Goal: Use online tool/utility: Utilize a website feature to perform a specific function

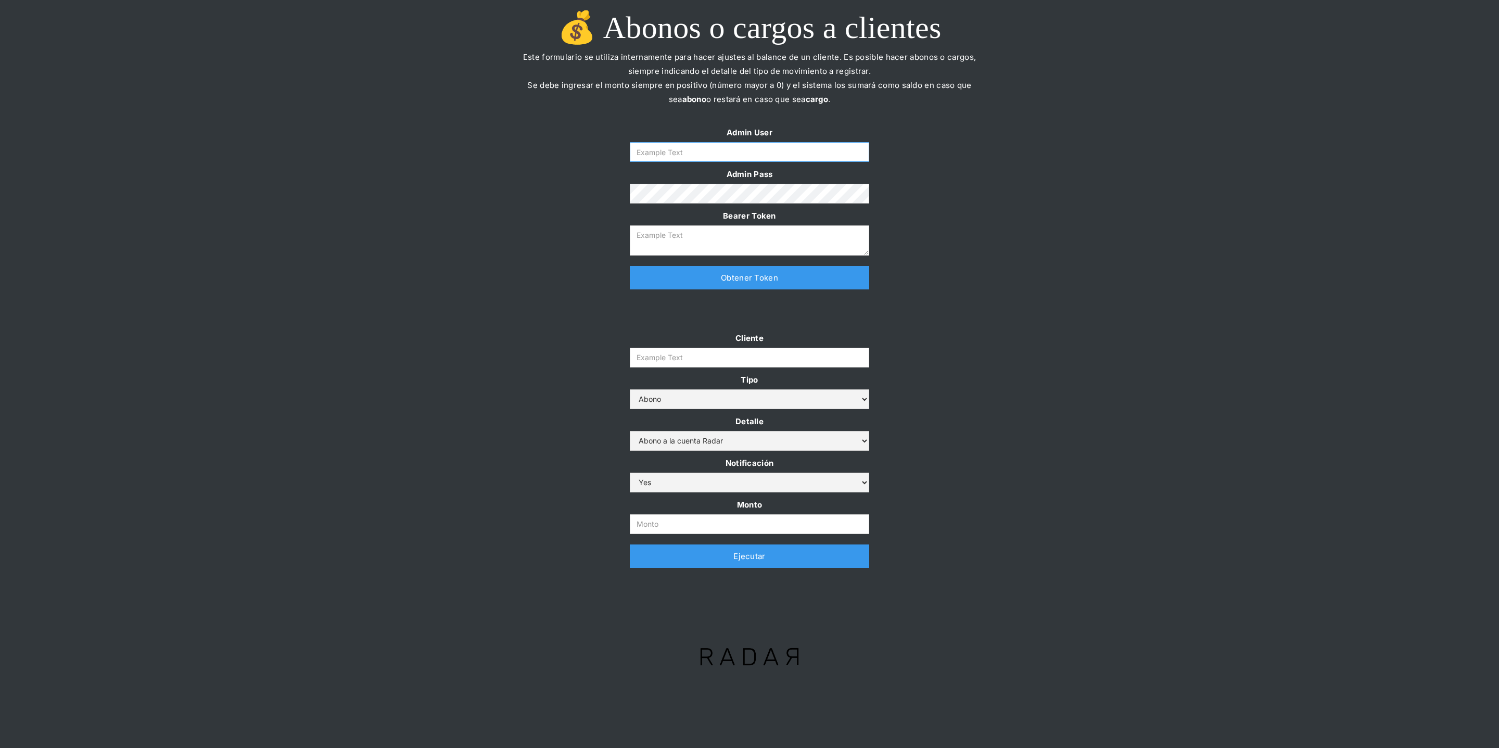
click at [688, 154] on input "Form" at bounding box center [749, 152] width 239 height 20
type input "[PERSON_NAME][EMAIL_ADDRESS][DOMAIN_NAME]"
click at [703, 284] on link "Obtener Token" at bounding box center [749, 277] width 239 height 23
type textarea "[SECURITY_DATA]"
click at [656, 523] on input "Monto" at bounding box center [749, 524] width 239 height 20
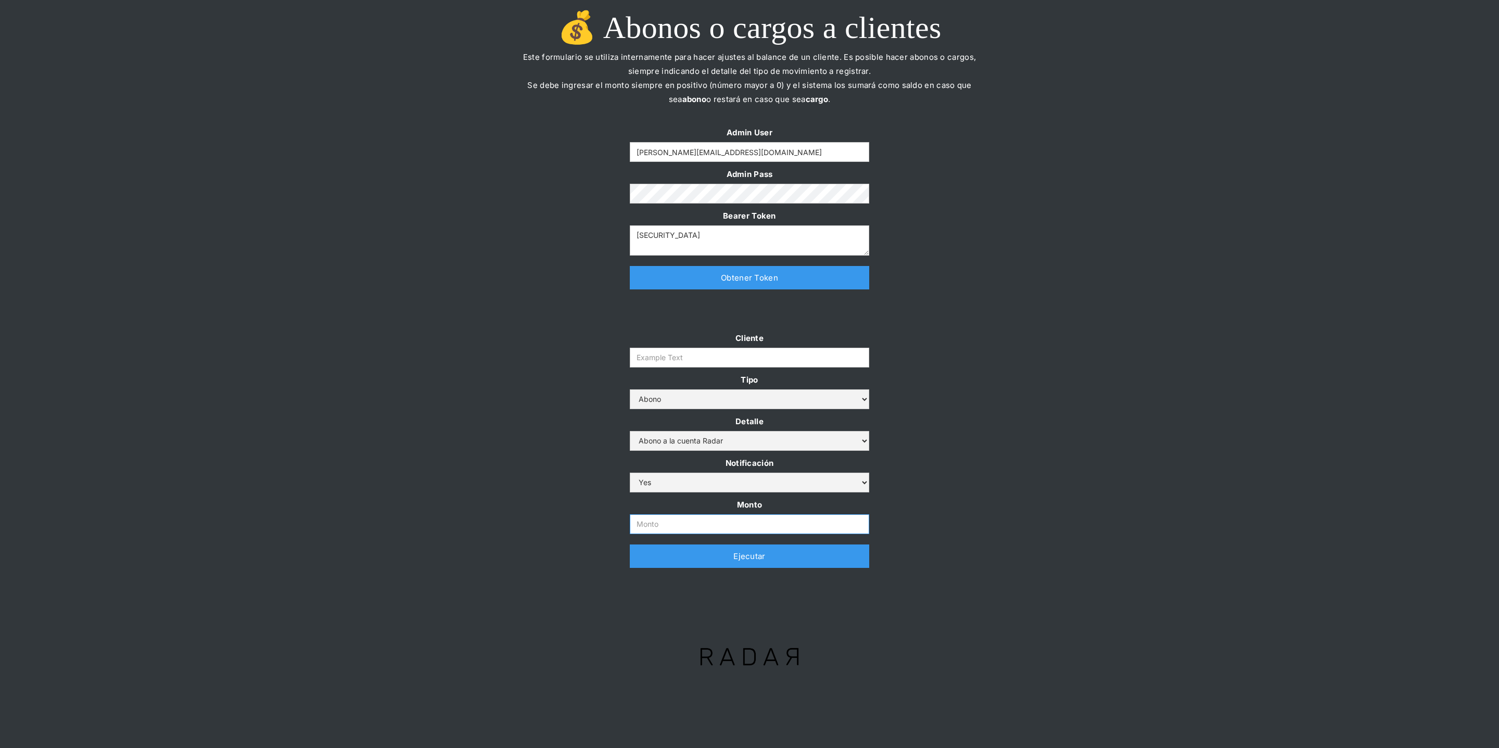
paste input "$1,200,000,000"
type input "1.200.000.000"
click at [706, 360] on input "Cliente" at bounding box center [749, 358] width 239 height 20
paste input "prontopaga"
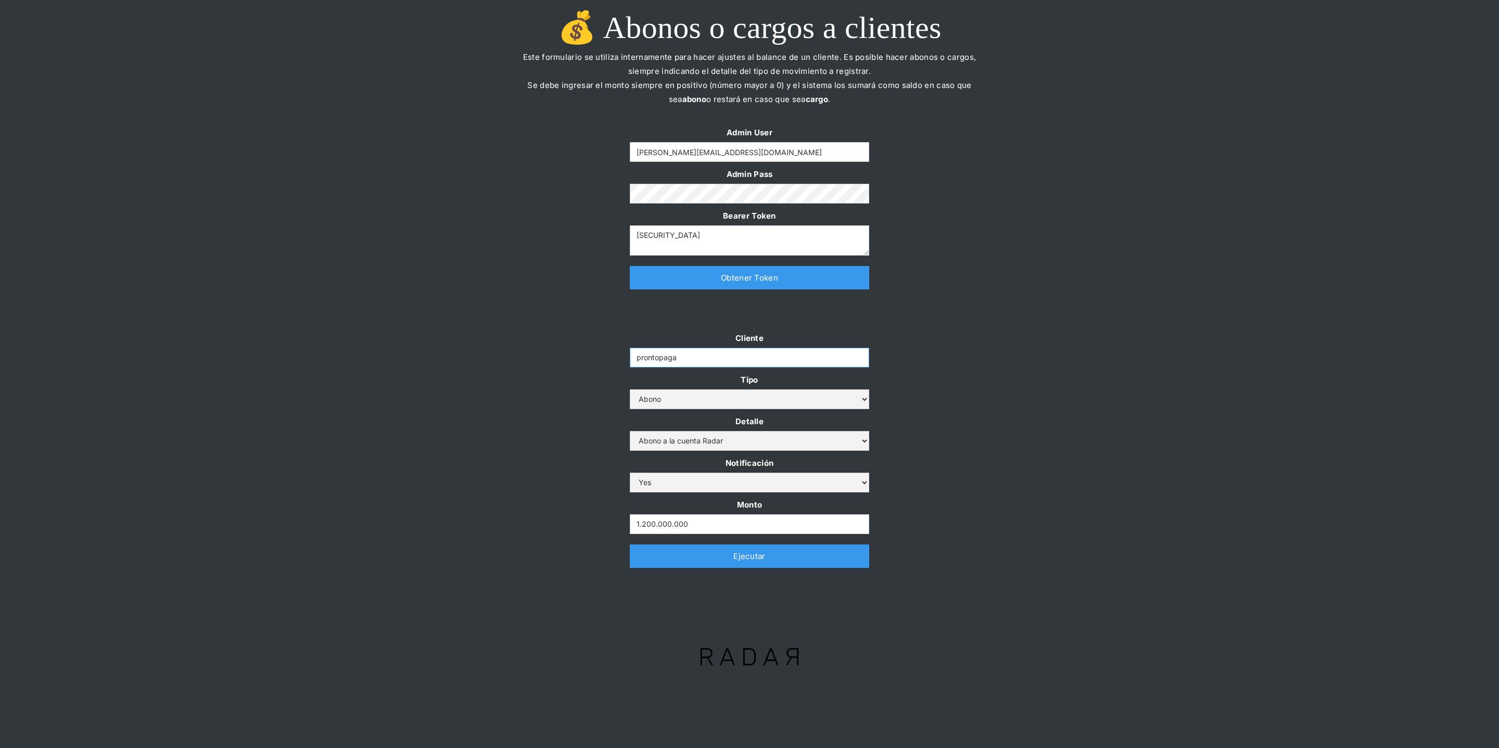
type input "prontopaga"
click at [415, 318] on div at bounding box center [749, 315] width 1499 height 31
click at [777, 564] on link "Ejecutar" at bounding box center [749, 556] width 239 height 23
